Goal: Task Accomplishment & Management: Manage account settings

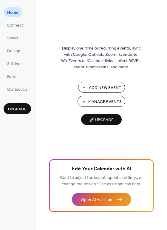
click at [106, 100] on span "Manage Events" at bounding box center [104, 102] width 33 height 6
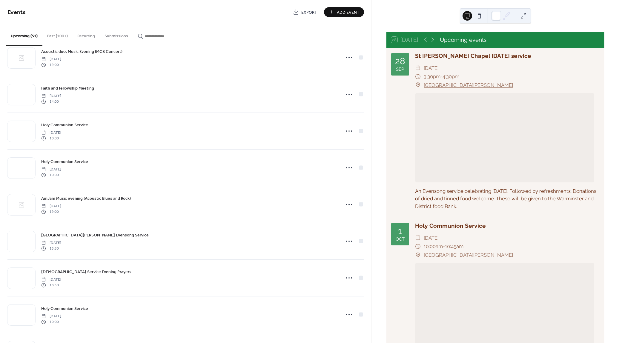
scroll to position [273, 0]
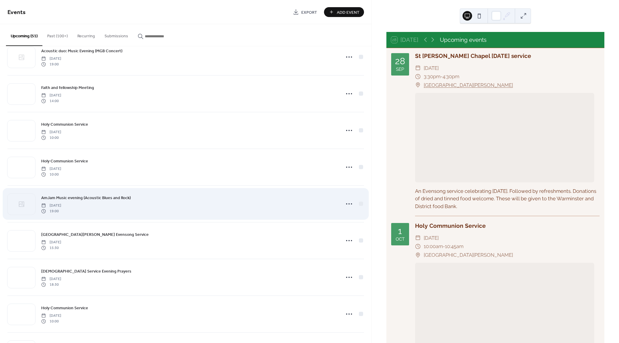
click at [95, 203] on div "AmJam Music evening (Acoustic Blues and Rock) Saturday, October 25, 2025 19:00" at bounding box center [189, 203] width 296 height 19
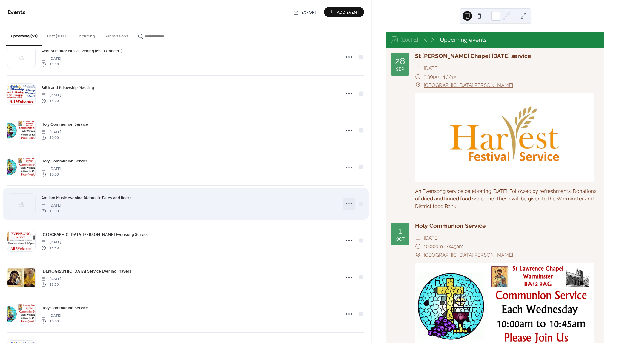
click at [347, 202] on icon at bounding box center [349, 204] width 10 height 10
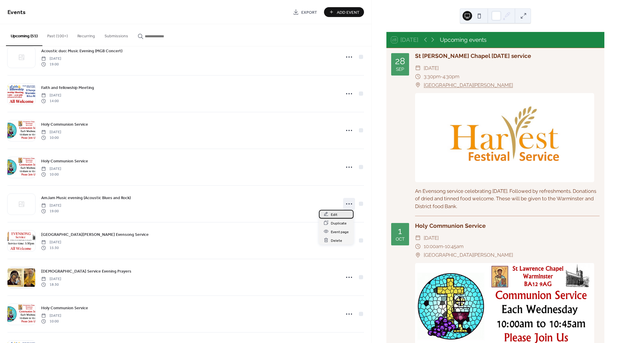
click at [333, 215] on span "Edit" at bounding box center [334, 214] width 7 height 6
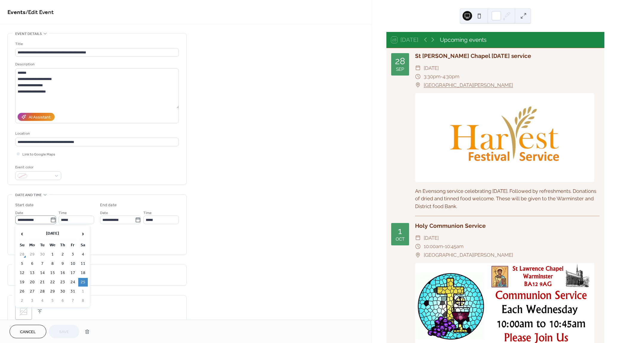
click at [51, 219] on icon at bounding box center [53, 220] width 6 height 6
click at [50, 219] on input "**********" at bounding box center [32, 220] width 35 height 9
click at [73, 282] on td "24" at bounding box center [73, 282] width 10 height 9
type input "**********"
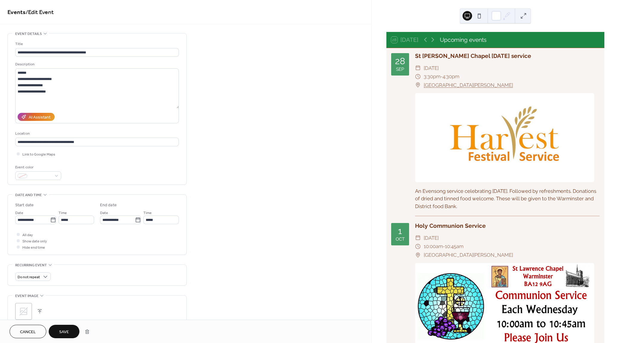
click at [67, 331] on span "Save" at bounding box center [64, 332] width 10 height 6
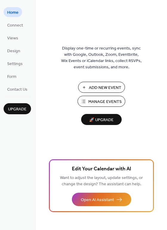
click at [105, 101] on span "Manage Events" at bounding box center [104, 102] width 33 height 6
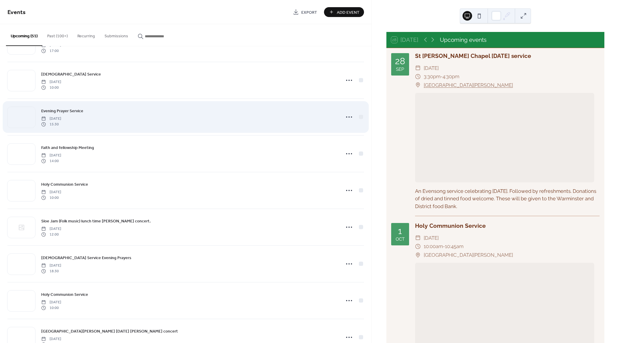
scroll to position [1128, 0]
